Goal: Task Accomplishment & Management: Manage account settings

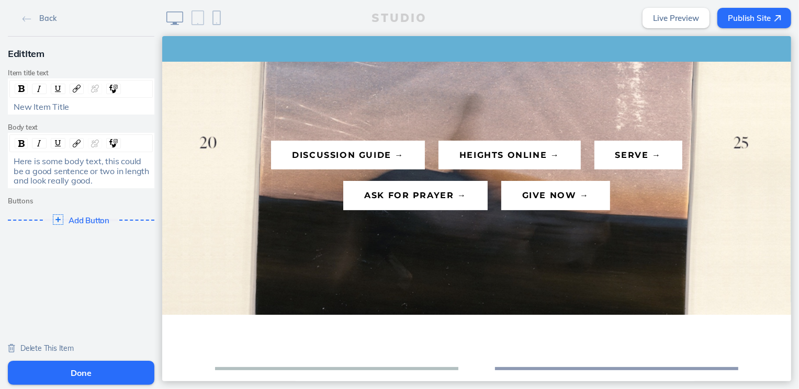
scroll to position [462, 0]
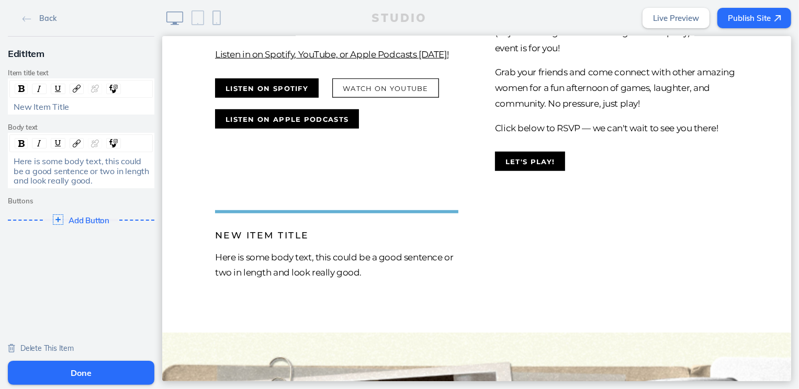
click at [88, 169] on span "Here is some body text, this could be a good sentence or two in length and look…" at bounding box center [83, 171] width 138 height 30
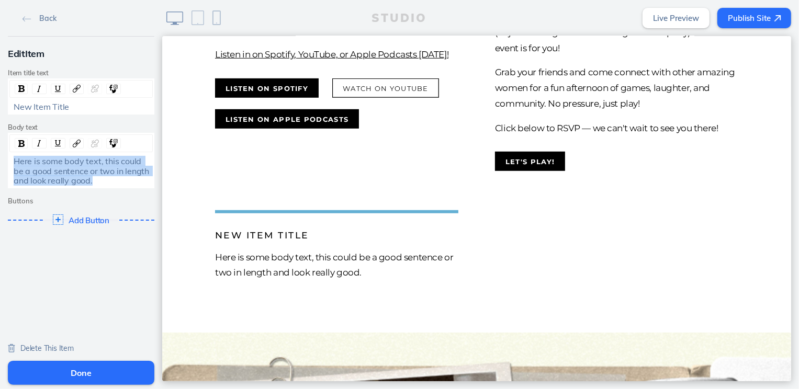
click at [88, 169] on span "Here is some body text, this could be a good sentence or two in length and look…" at bounding box center [83, 171] width 138 height 30
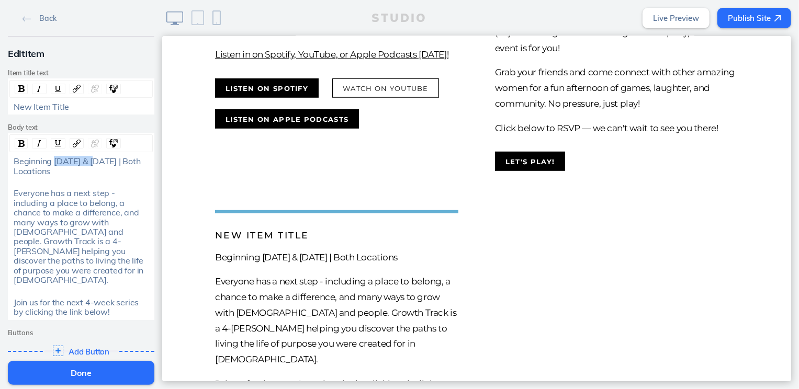
drag, startPoint x: 84, startPoint y: 160, endPoint x: 50, endPoint y: 158, distance: 34.1
click at [50, 158] on span "Beginning [DATE] & [DATE] | Both Locations" at bounding box center [78, 166] width 129 height 20
click at [50, 110] on span "New Item Title" at bounding box center [41, 107] width 55 height 10
drag, startPoint x: 50, startPoint y: 110, endPoint x: 45, endPoint y: 109, distance: 5.5
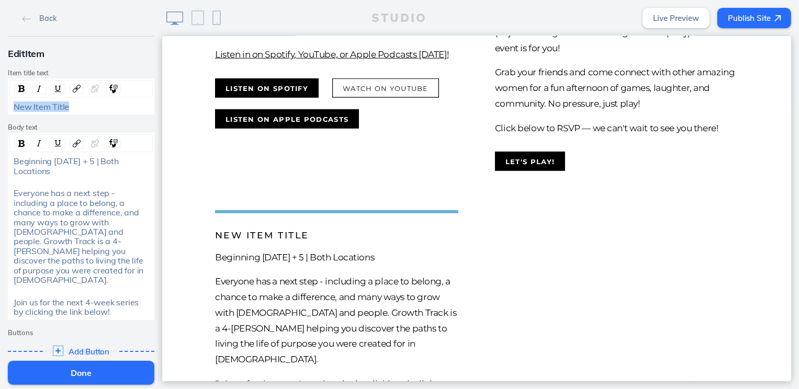
click at [50, 110] on span "New Item Title" at bounding box center [41, 107] width 55 height 10
click at [92, 348] on span "Add Button" at bounding box center [89, 352] width 43 height 9
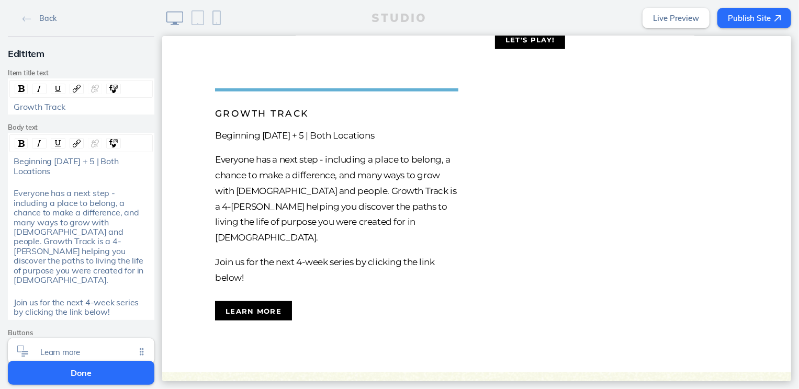
scroll to position [584, 0]
click at [64, 355] on span "Click to edit" at bounding box center [54, 358] width 29 height 6
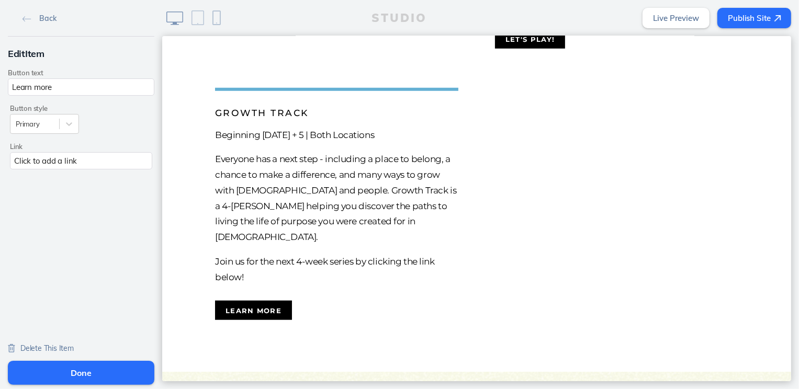
click at [51, 347] on span "Delete This Item" at bounding box center [46, 348] width 53 height 9
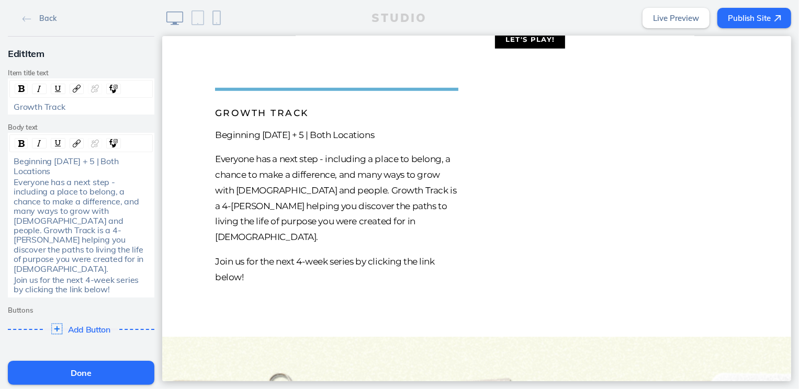
click at [76, 325] on span "Add Button" at bounding box center [89, 329] width 43 height 9
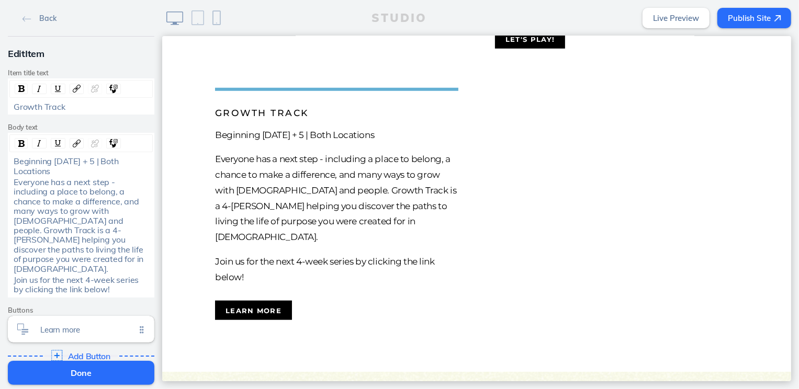
click at [74, 352] on span "Add Button" at bounding box center [89, 356] width 43 height 9
click at [73, 350] on span "Learn more" at bounding box center [87, 354] width 95 height 9
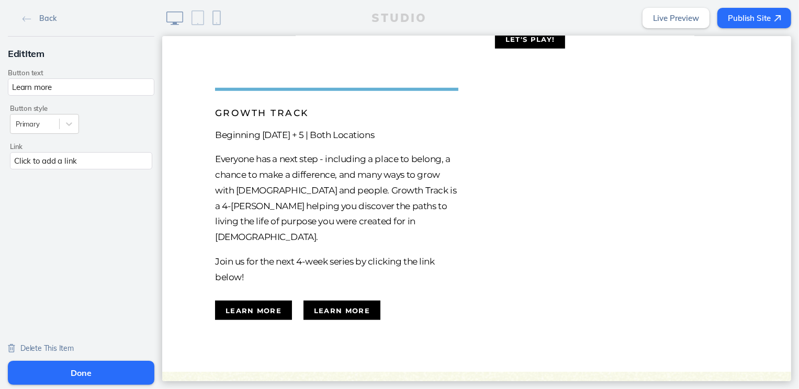
click at [54, 346] on span "Delete This Item" at bounding box center [46, 348] width 53 height 9
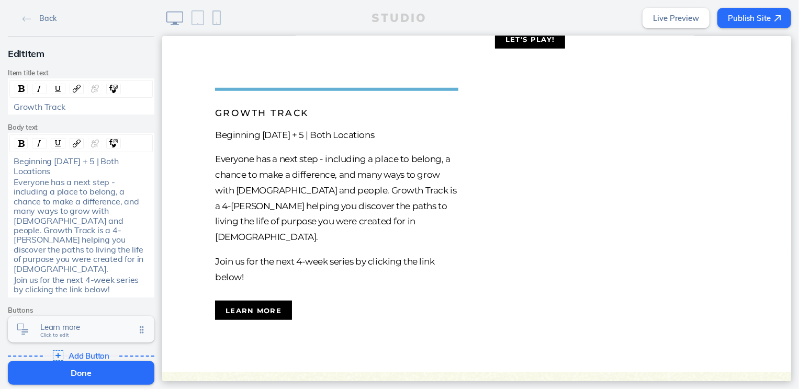
click at [61, 332] on span "Click to edit" at bounding box center [54, 335] width 29 height 6
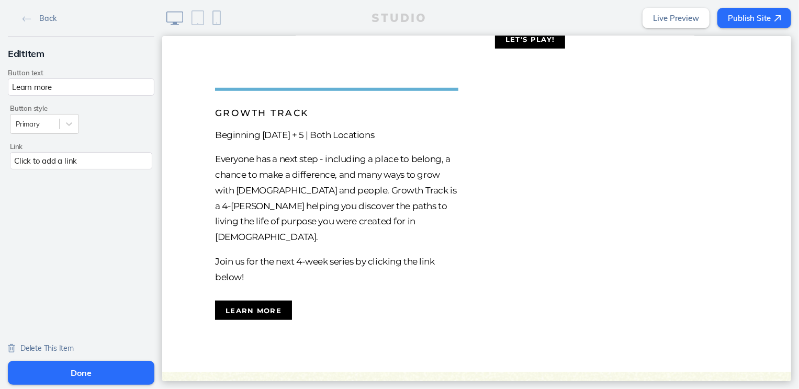
click at [64, 160] on div "Click to add a link" at bounding box center [81, 160] width 142 height 17
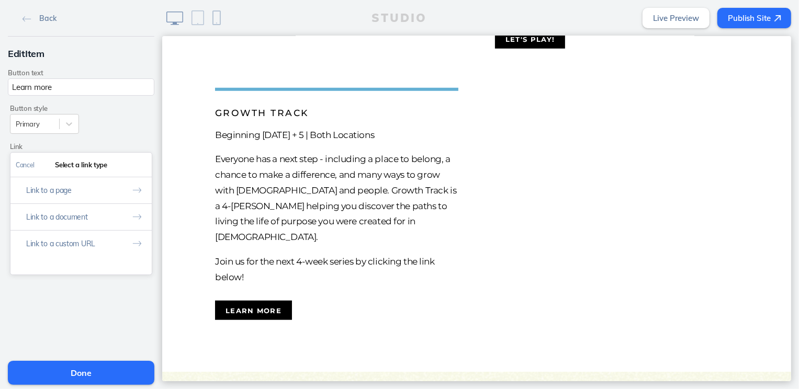
click at [65, 245] on button "Link to a custom URL" at bounding box center [80, 243] width 141 height 27
click at [68, 208] on input "text" at bounding box center [81, 208] width 131 height 17
paste input "[URL][DOMAIN_NAME]"
type input "[URL][DOMAIN_NAME]"
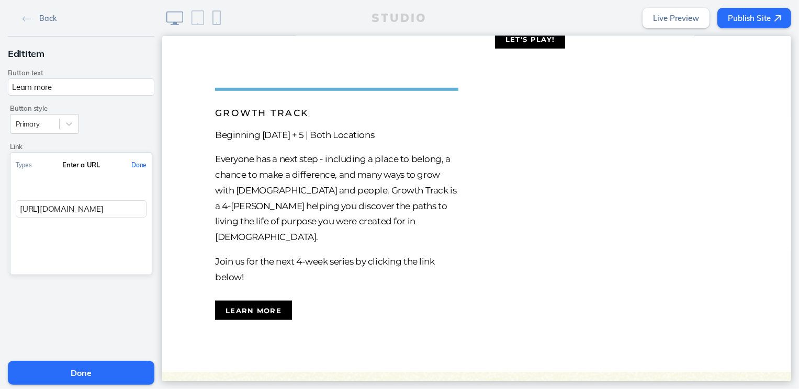
click at [133, 165] on button "Done" at bounding box center [139, 165] width 26 height 24
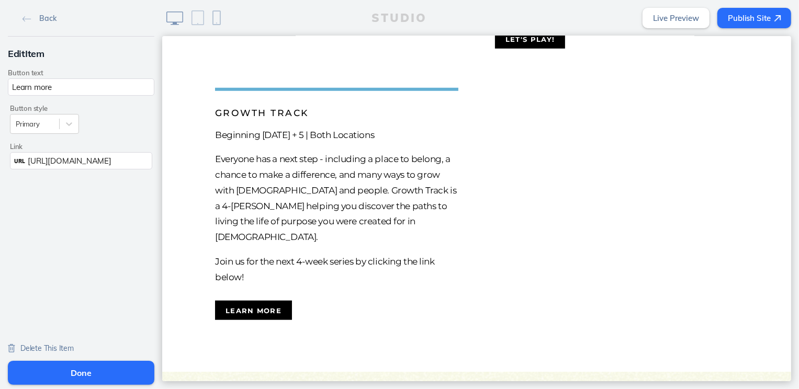
click at [83, 84] on input "Learn more" at bounding box center [81, 87] width 147 height 17
click at [83, 83] on input "Learn more" at bounding box center [81, 87] width 147 height 17
click at [84, 83] on input "Learn more" at bounding box center [81, 87] width 147 height 17
type input "let's grow!"
click at [68, 370] on button "Done" at bounding box center [81, 373] width 147 height 24
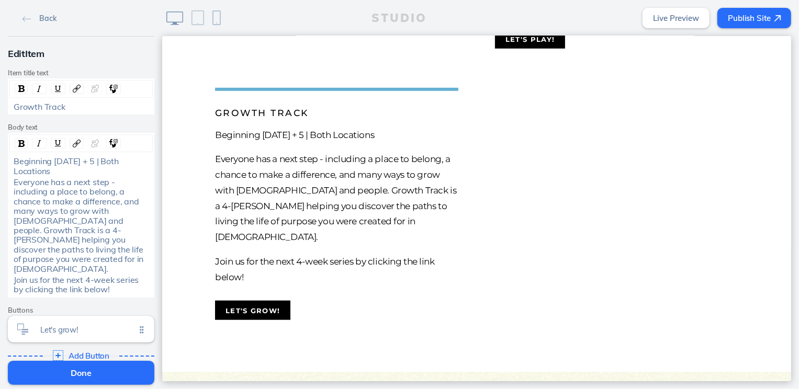
drag, startPoint x: 43, startPoint y: 173, endPoint x: -17, endPoint y: 155, distance: 62.1
click at [0, 155] on html "Back Edit Item Item title text Growth Track Body text Beginning [DATE] + 5 | Bo…" at bounding box center [399, 194] width 799 height 389
click at [18, 140] on img "rdw-inline-control" at bounding box center [21, 143] width 6 height 7
click at [75, 371] on button "Done" at bounding box center [81, 373] width 147 height 24
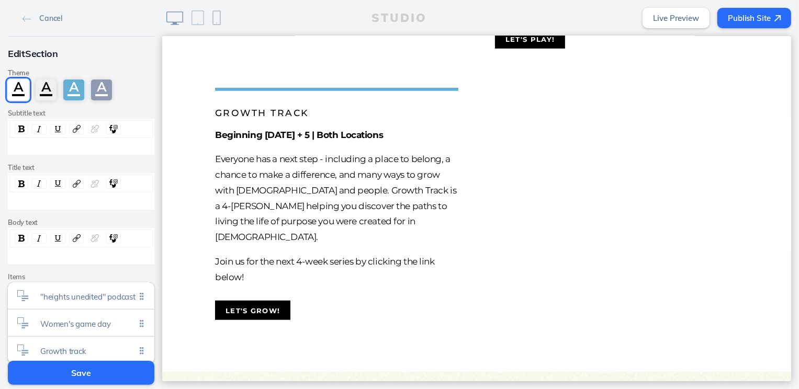
click at [75, 371] on button "Save" at bounding box center [81, 373] width 147 height 24
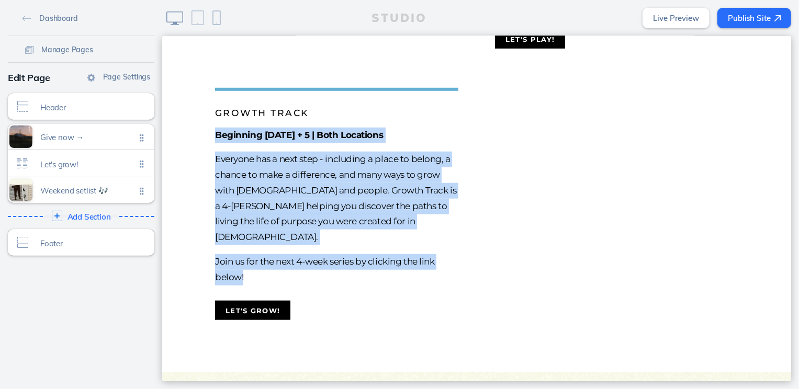
drag, startPoint x: 251, startPoint y: 303, endPoint x: 209, endPoint y: 175, distance: 133.7
click at [209, 175] on li "Growth Track Beginning [DATE] + 5 | Both Locations Everyone has a next step - i…" at bounding box center [336, 203] width 280 height 232
copy div "Beginning [DATE] + 5 | Both Locations Everyone has a next step - including a pl…"
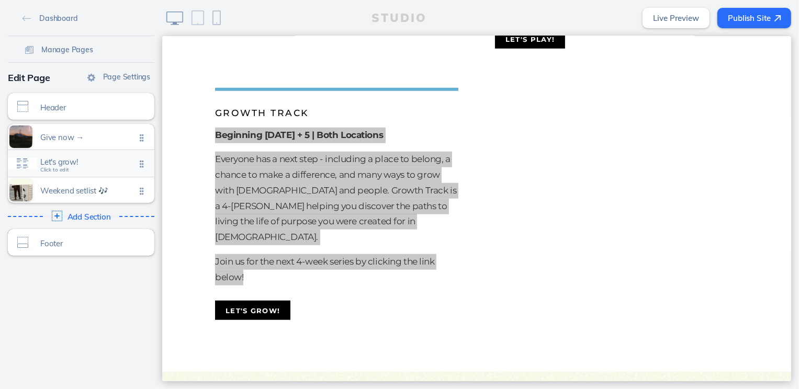
click at [109, 169] on div "Let's grow! Click to edit" at bounding box center [81, 163] width 147 height 27
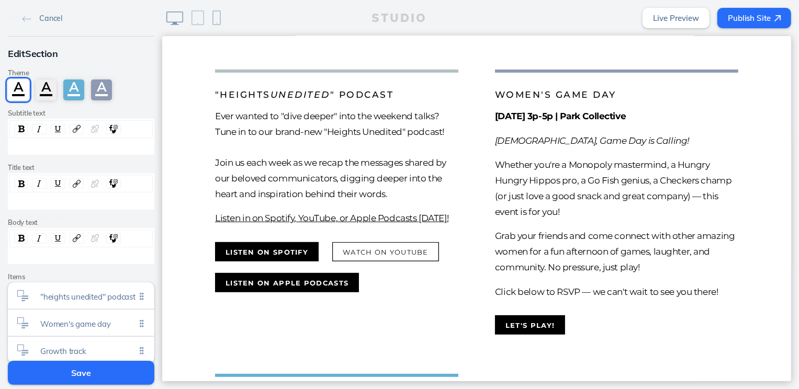
scroll to position [275, 0]
